Goal: Information Seeking & Learning: Learn about a topic

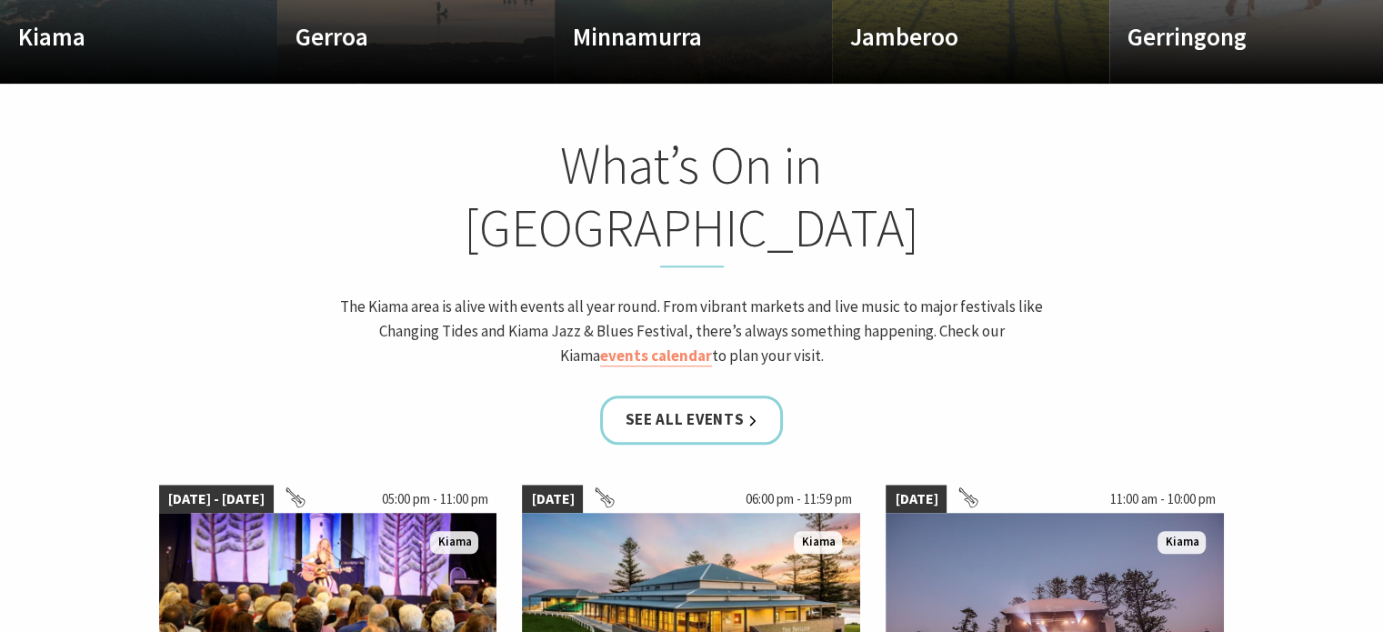
scroll to position [1391, 0]
click at [643, 346] on link "events calendar" at bounding box center [656, 356] width 112 height 21
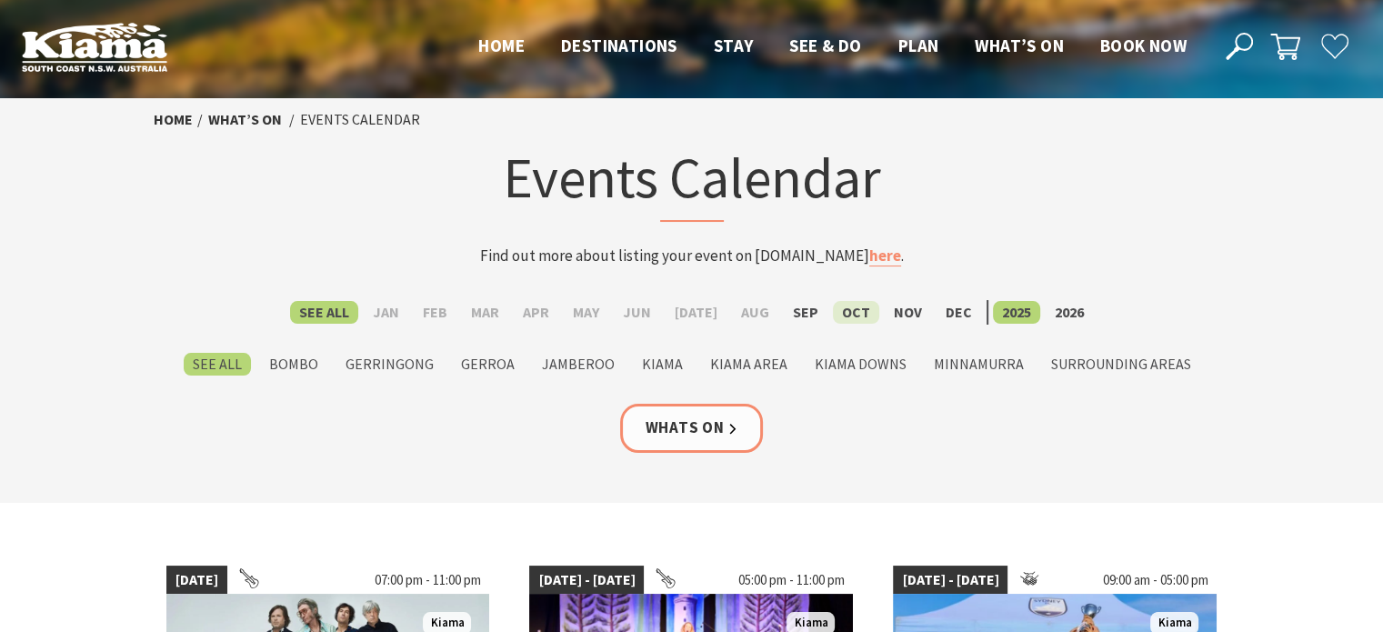
click at [843, 313] on label "Oct" at bounding box center [856, 312] width 46 height 23
click at [0, 0] on input "Oct" at bounding box center [0, 0] width 0 height 0
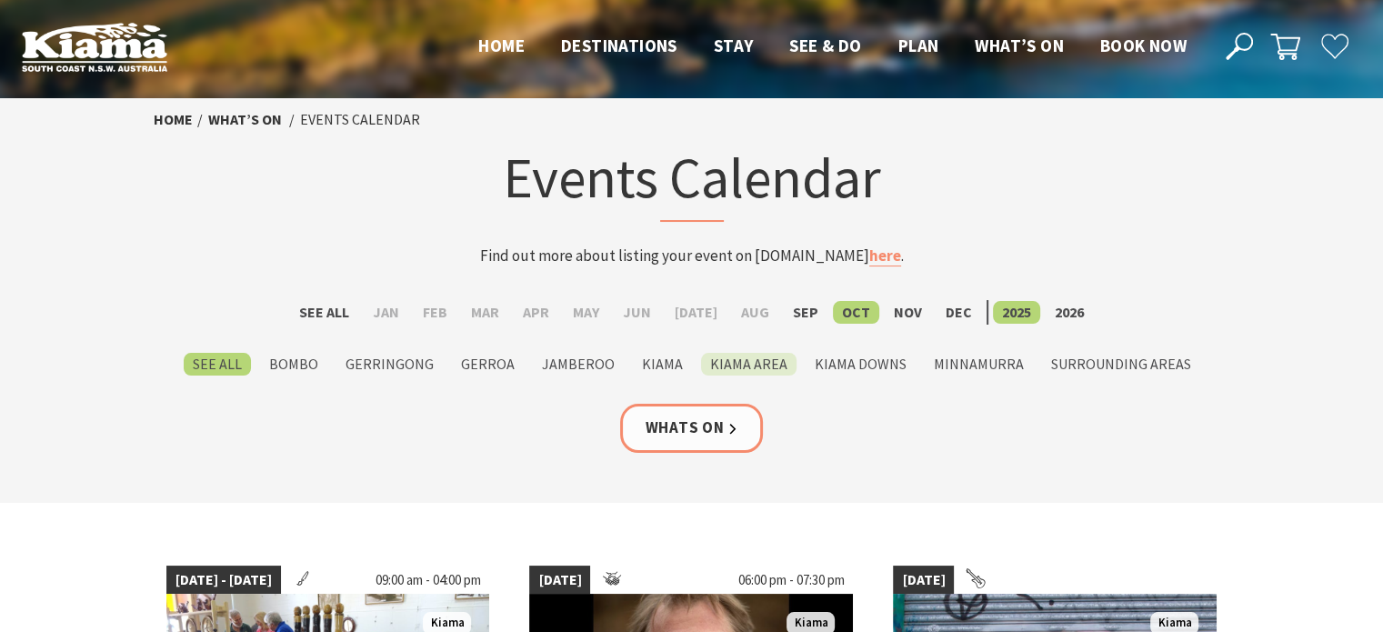
click at [757, 368] on label "Kiama Area" at bounding box center [748, 364] width 95 height 23
click at [0, 0] on input "Kiama Area" at bounding box center [0, 0] width 0 height 0
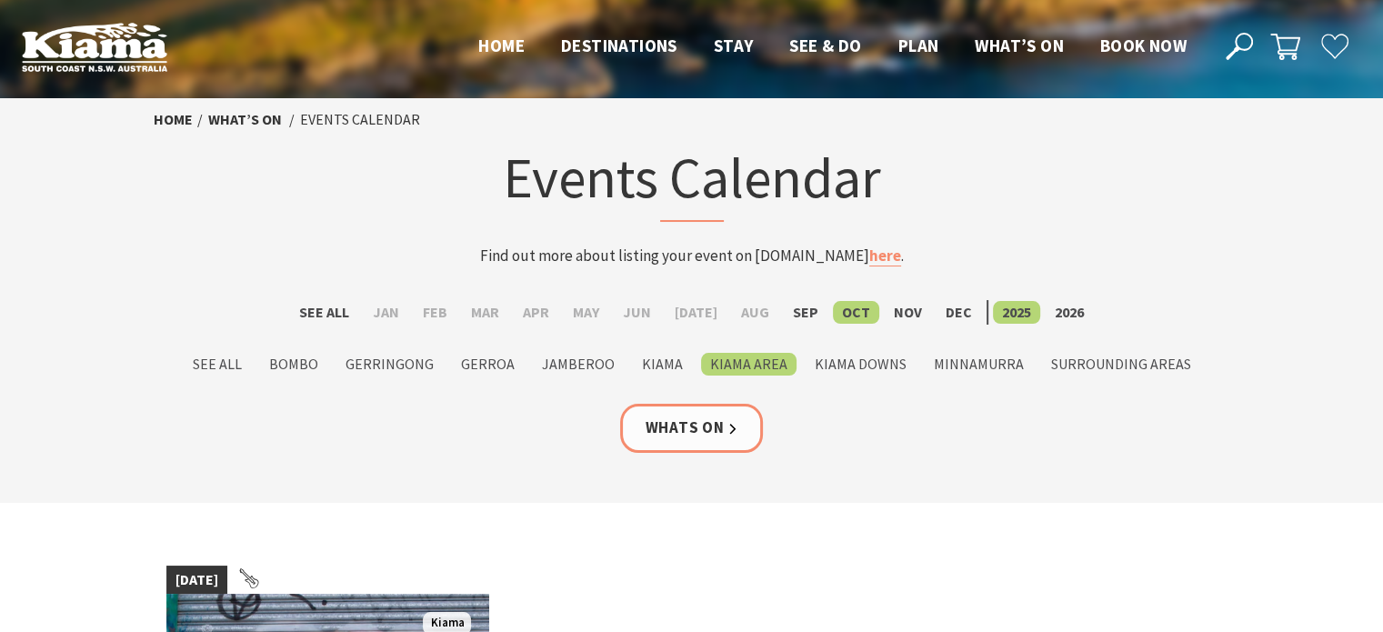
click at [701, 425] on link "Whats On" at bounding box center [692, 428] width 144 height 48
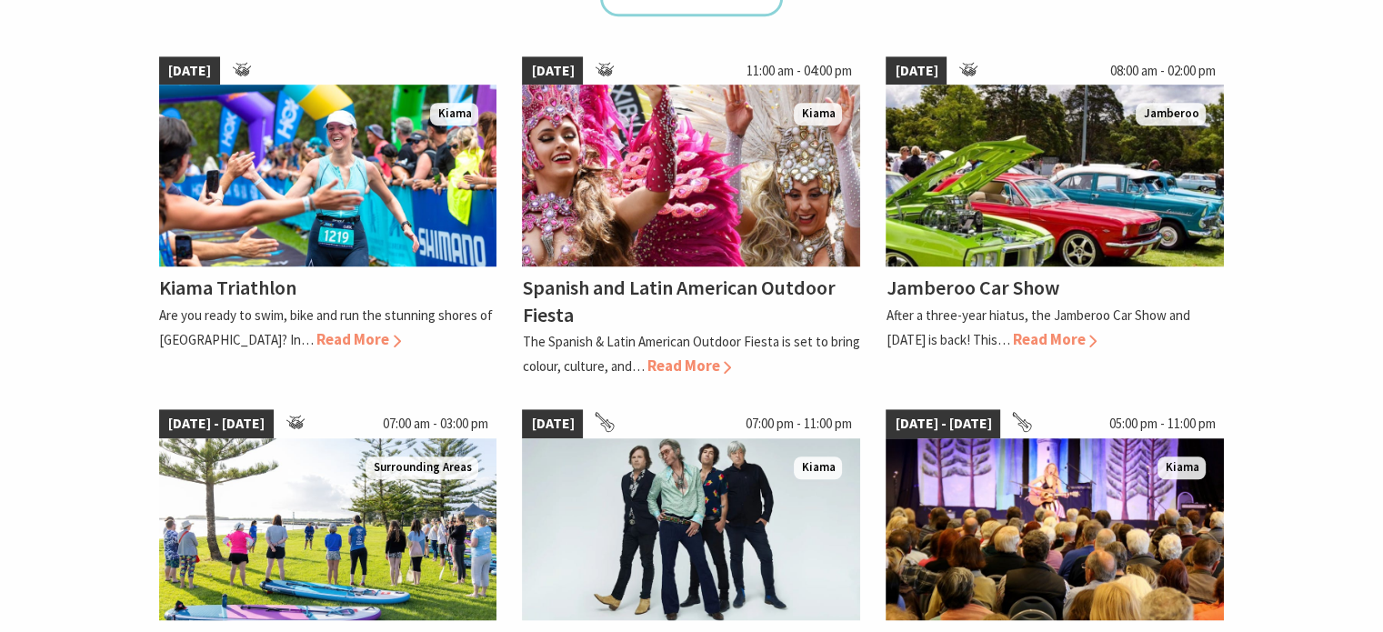
scroll to position [1290, 0]
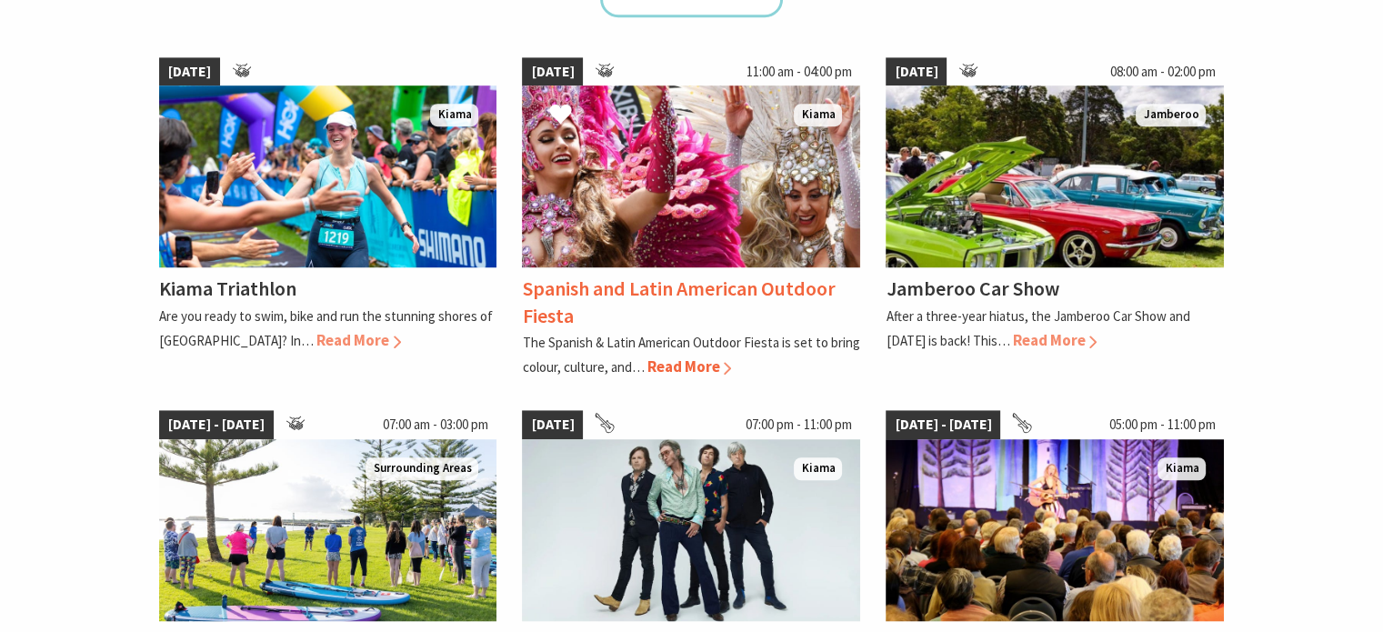
click at [667, 365] on span "Read More" at bounding box center [689, 367] width 85 height 20
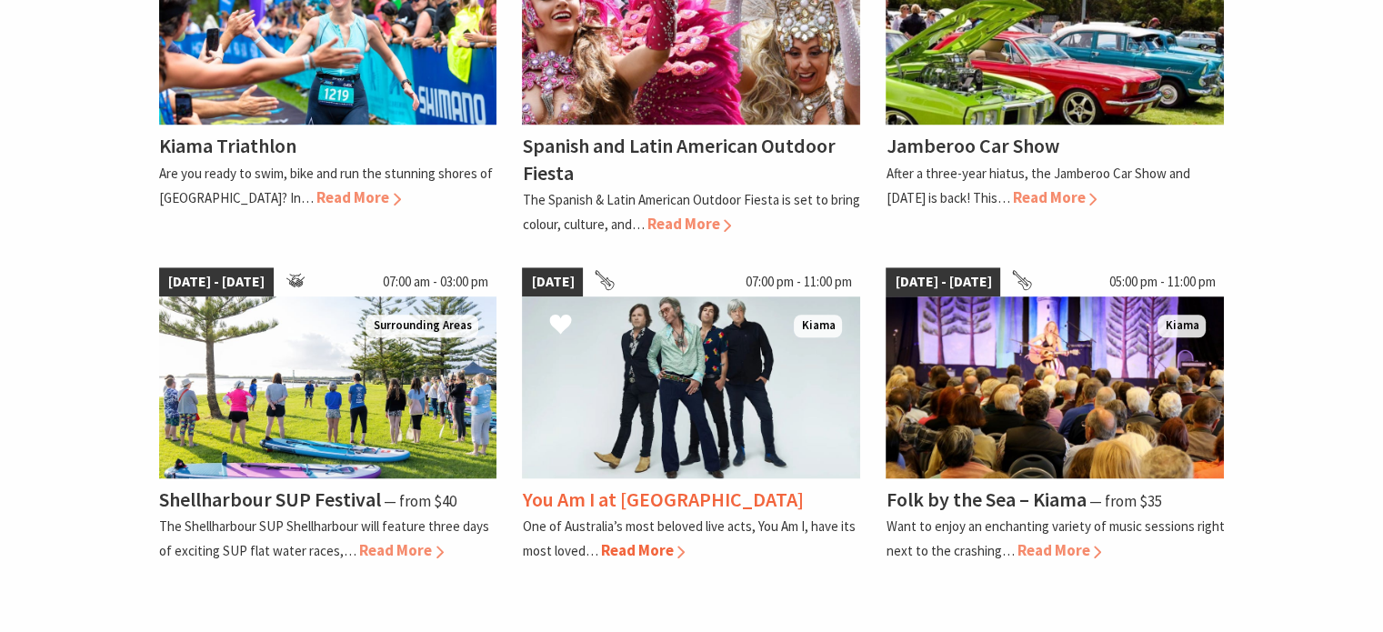
scroll to position [1432, 0]
